Goal: Transaction & Acquisition: Purchase product/service

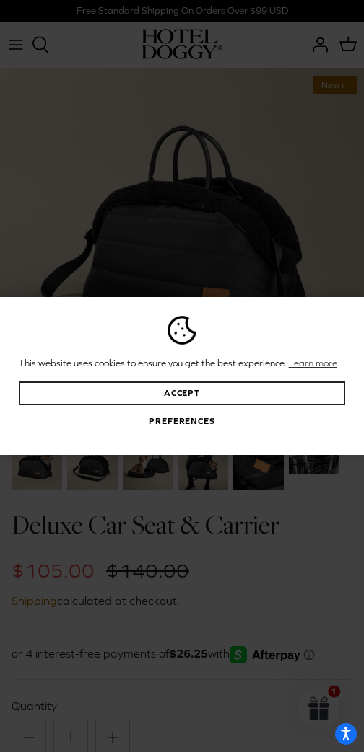
click at [294, 405] on button "Accept" at bounding box center [182, 394] width 326 height 24
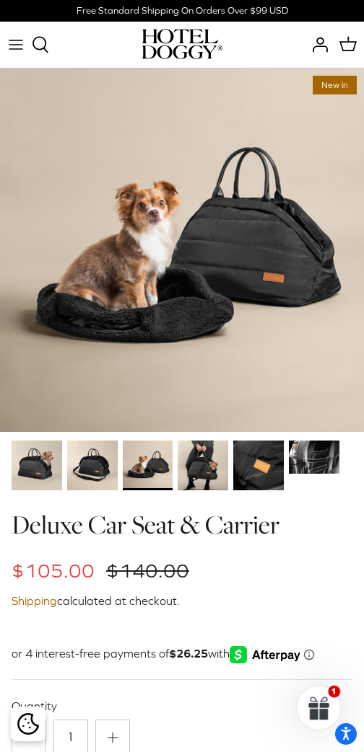
click at [204, 457] on img at bounding box center [202, 466] width 50 height 50
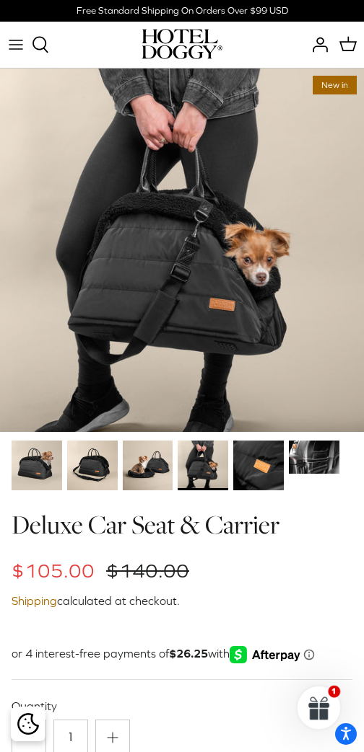
click at [263, 463] on img at bounding box center [258, 466] width 50 height 50
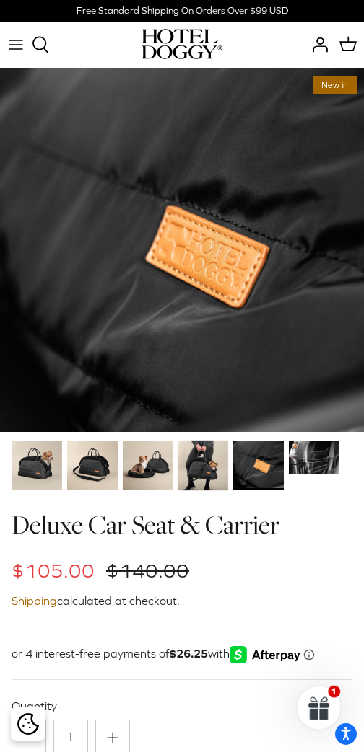
click at [317, 465] on img at bounding box center [314, 458] width 50 height 34
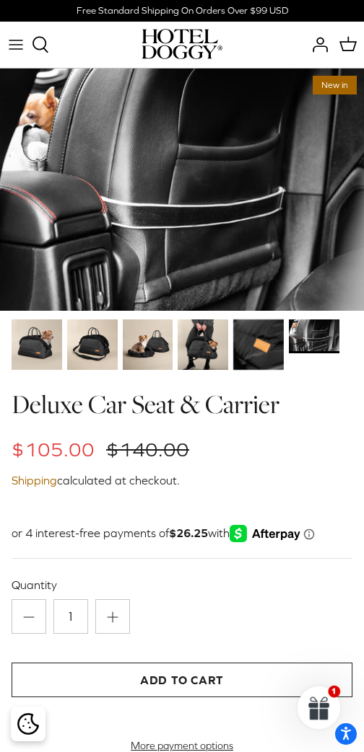
click at [161, 336] on img at bounding box center [148, 345] width 50 height 50
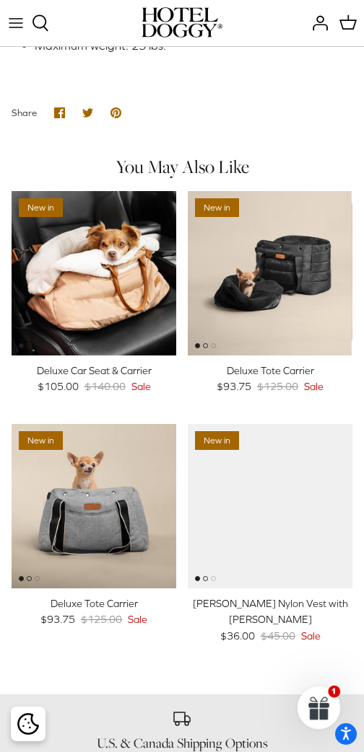
scroll to position [1198, 0]
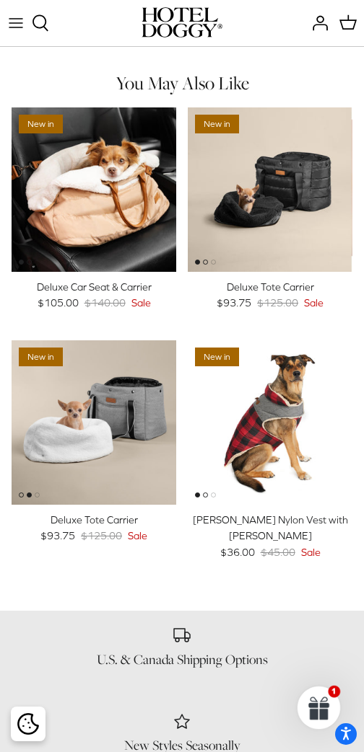
click at [138, 392] on img "Deluxe Tote Carrier" at bounding box center [94, 422] width 164 height 164
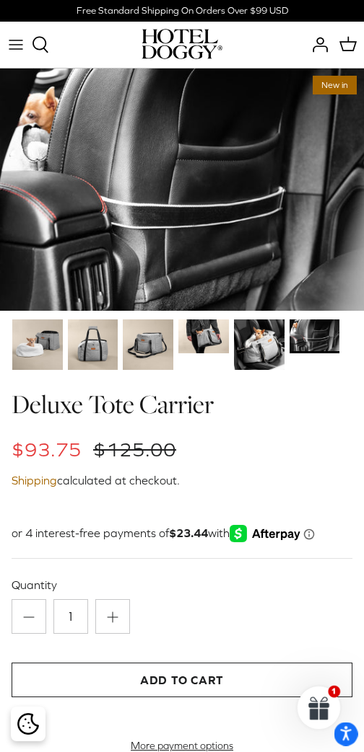
click at [336, 731] on button "Open accessiBe: accessibility options, statement and help" at bounding box center [346, 735] width 24 height 24
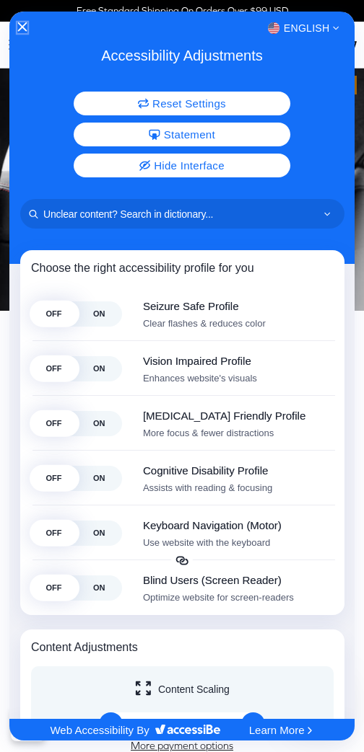
click at [21, 30] on icon "Close Accessibility Interface" at bounding box center [21, 26] width 9 height 9
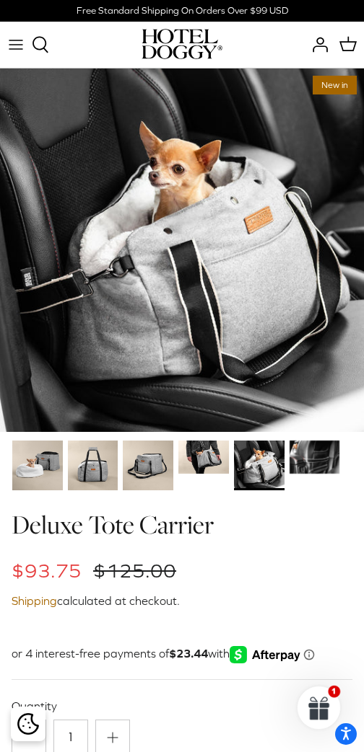
click at [153, 467] on img at bounding box center [148, 466] width 50 height 50
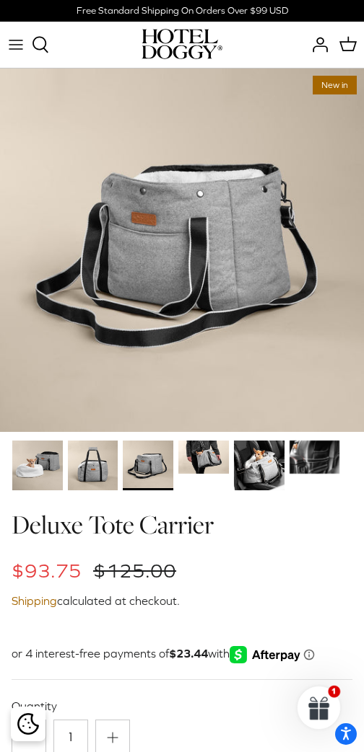
click at [95, 472] on img at bounding box center [93, 466] width 50 height 50
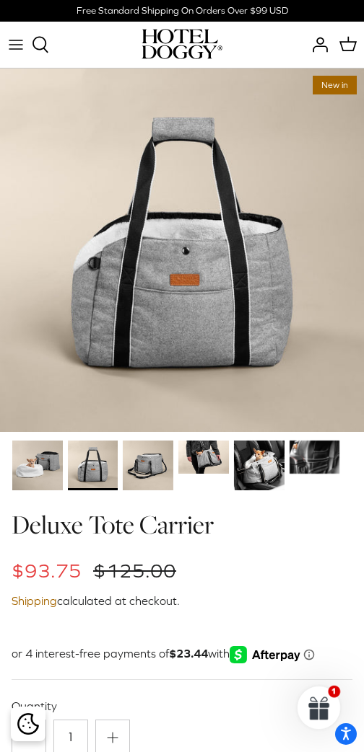
click at [116, 456] on img at bounding box center [93, 466] width 50 height 50
click at [137, 468] on img at bounding box center [148, 466] width 50 height 50
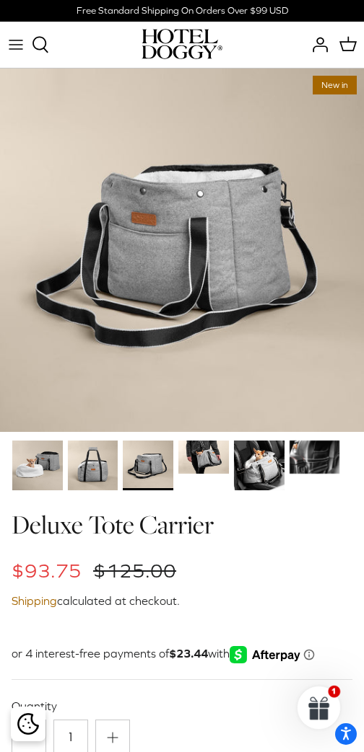
click at [150, 480] on img at bounding box center [148, 466] width 50 height 50
click at [201, 461] on img at bounding box center [203, 458] width 50 height 34
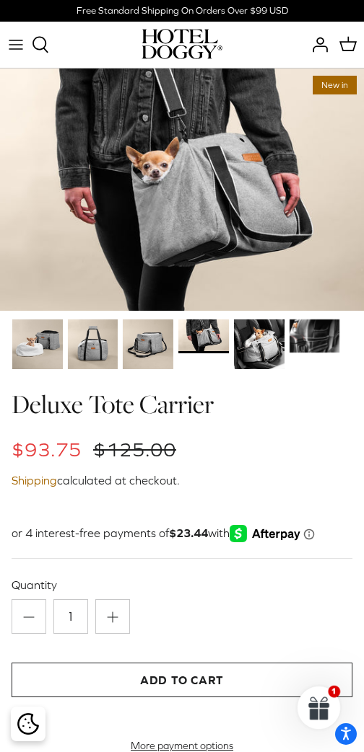
click at [268, 333] on img at bounding box center [259, 345] width 50 height 50
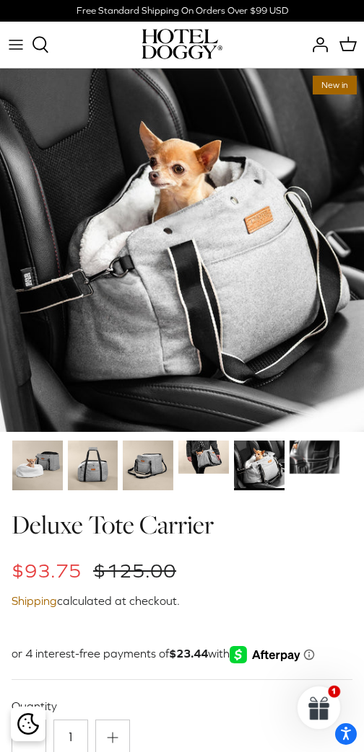
click at [320, 489] on div at bounding box center [147, 467] width 388 height 56
click at [322, 462] on img at bounding box center [314, 458] width 50 height 34
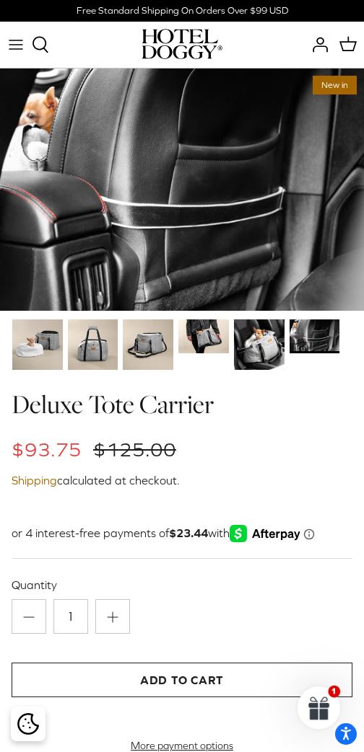
click at [169, 366] on img at bounding box center [148, 345] width 50 height 50
